Goal: Find contact information: Find contact information

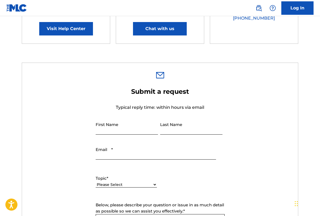
scroll to position [143, 0]
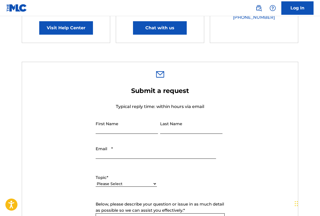
click at [105, 118] on input "First Name" at bounding box center [127, 125] width 62 height 15
click at [103, 103] on p "Typical reply time: within hours via email" at bounding box center [160, 106] width 129 height 6
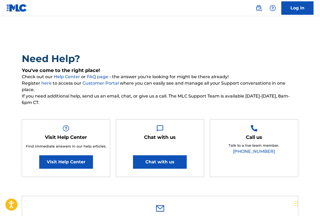
scroll to position [0, 0]
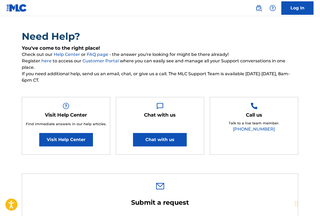
scroll to position [32, 0]
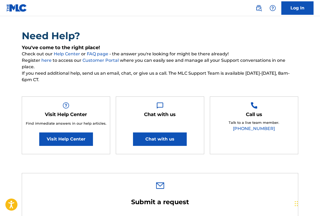
click at [46, 60] on link "here" at bounding box center [46, 60] width 11 height 5
